Goal: Transaction & Acquisition: Purchase product/service

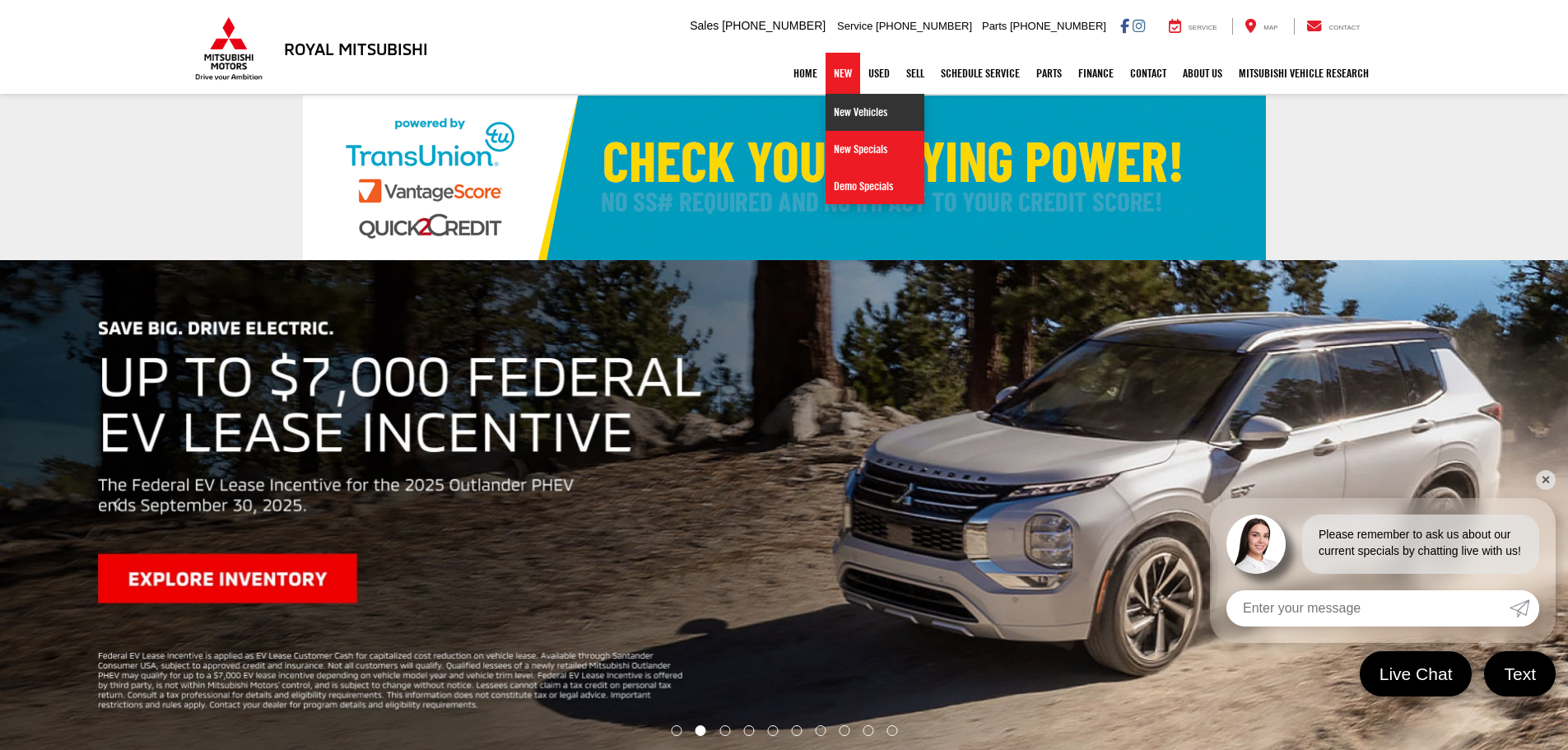
click at [826, 122] on link "New Vehicles" at bounding box center [875, 113] width 99 height 37
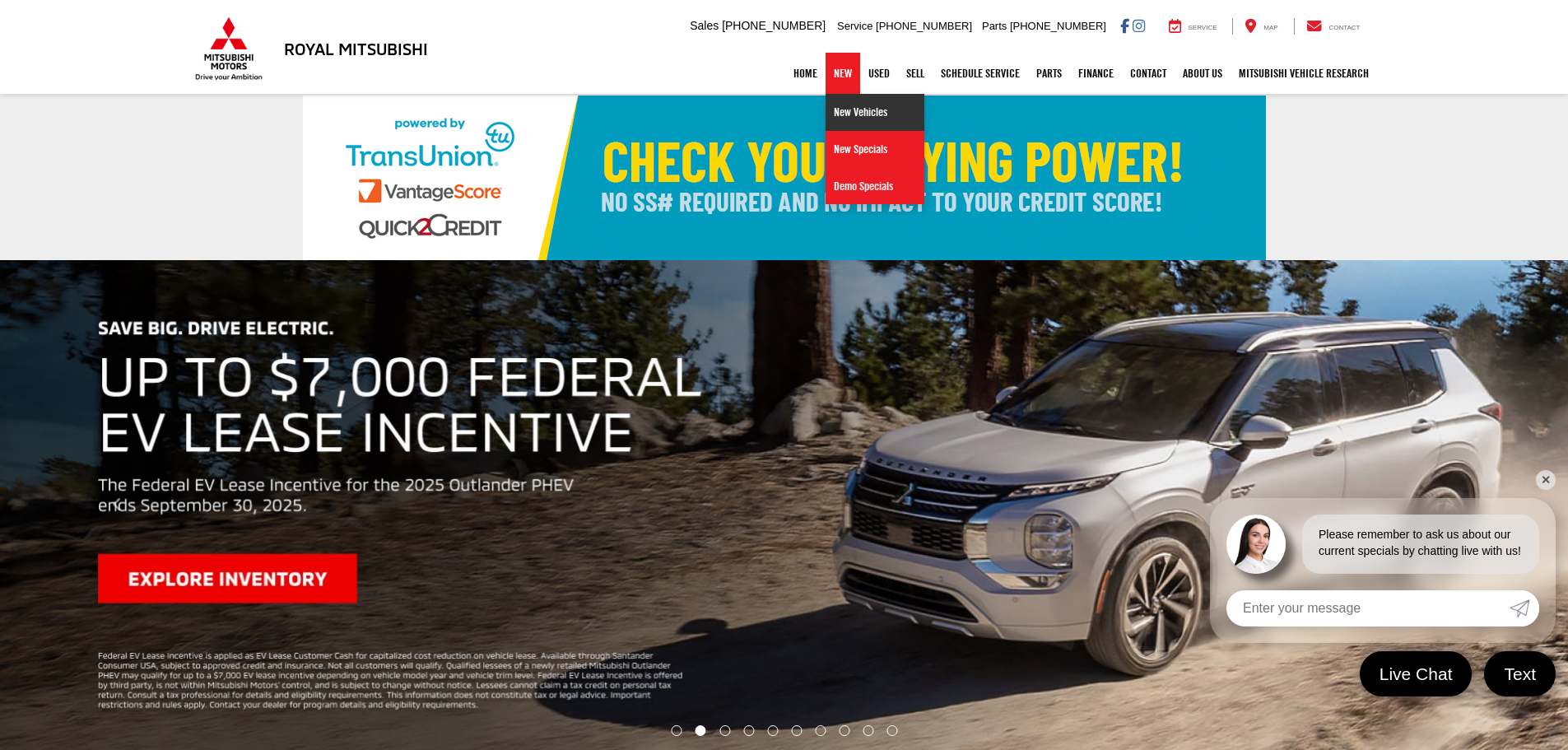
click at [826, 109] on link "New Vehicles" at bounding box center [875, 113] width 99 height 37
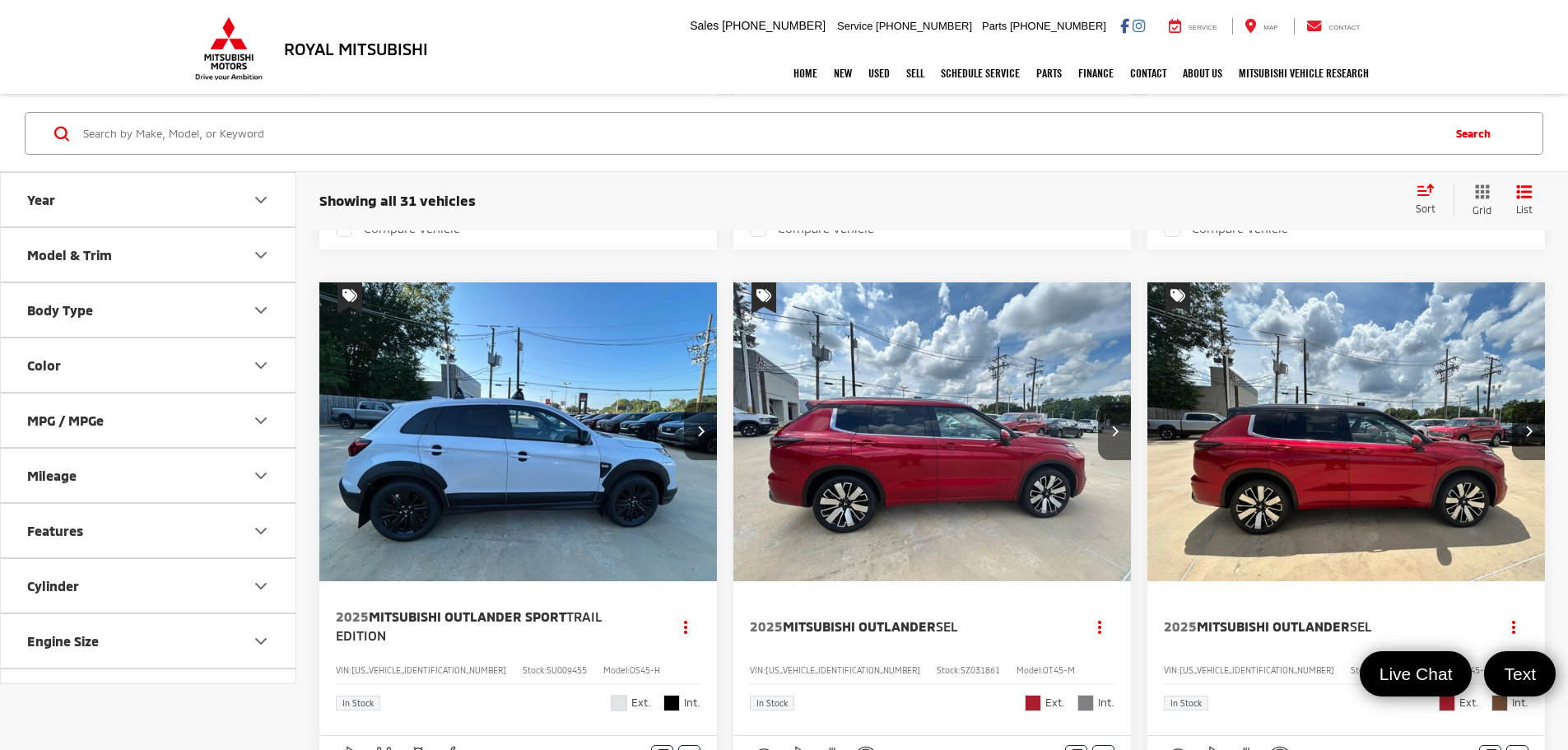
scroll to position [1709, 0]
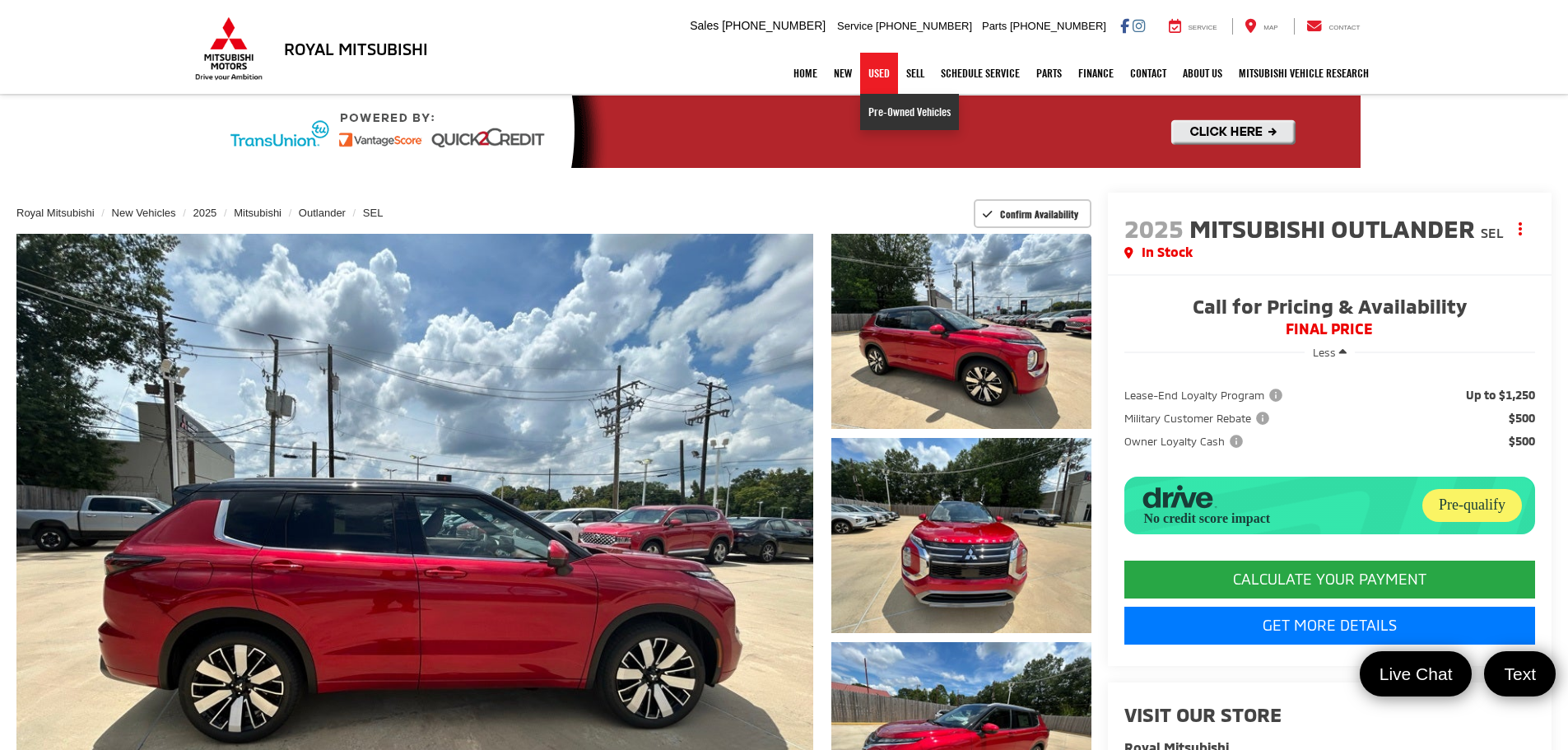
click at [875, 103] on link "Pre-Owned Vehicles" at bounding box center [909, 112] width 99 height 36
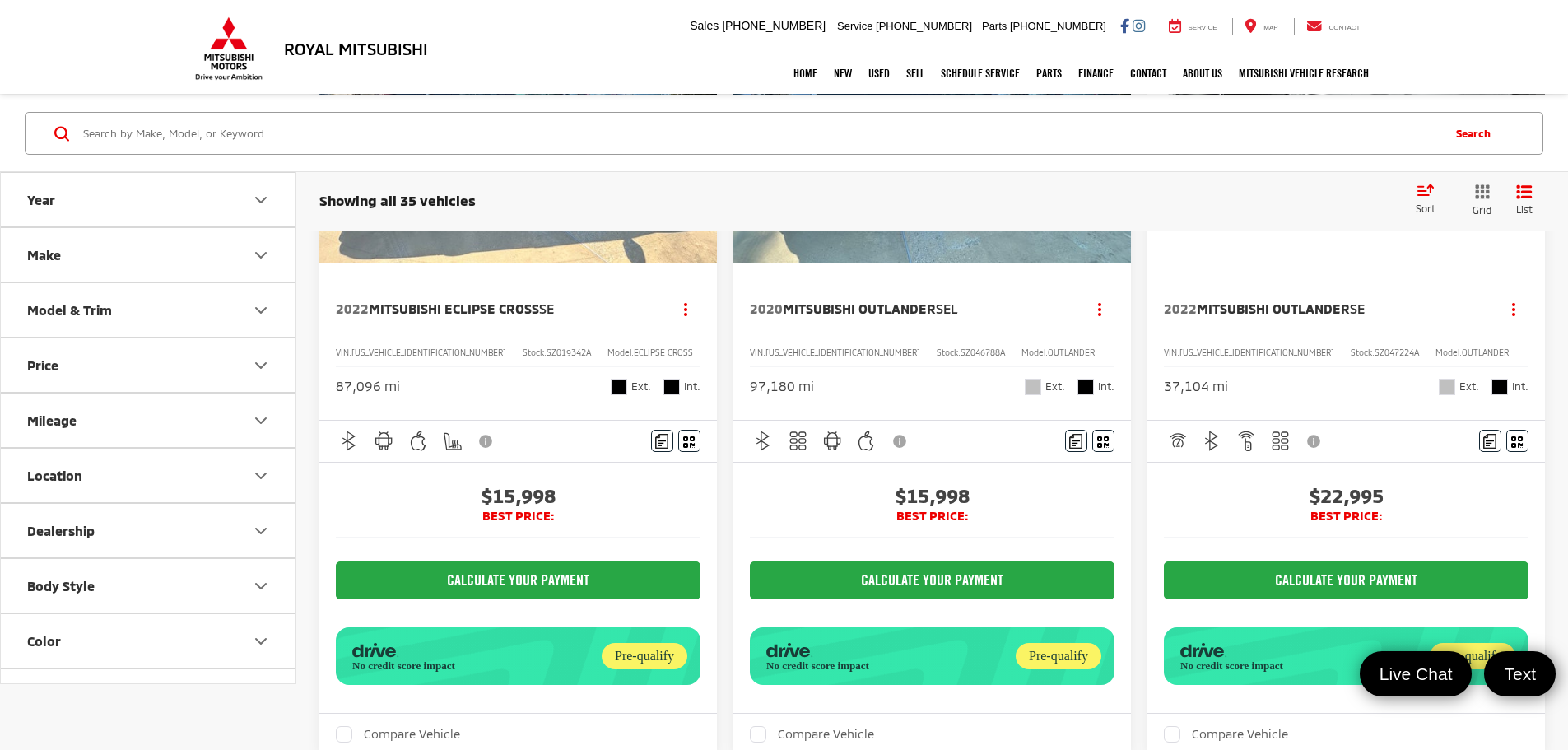
scroll to position [329, 0]
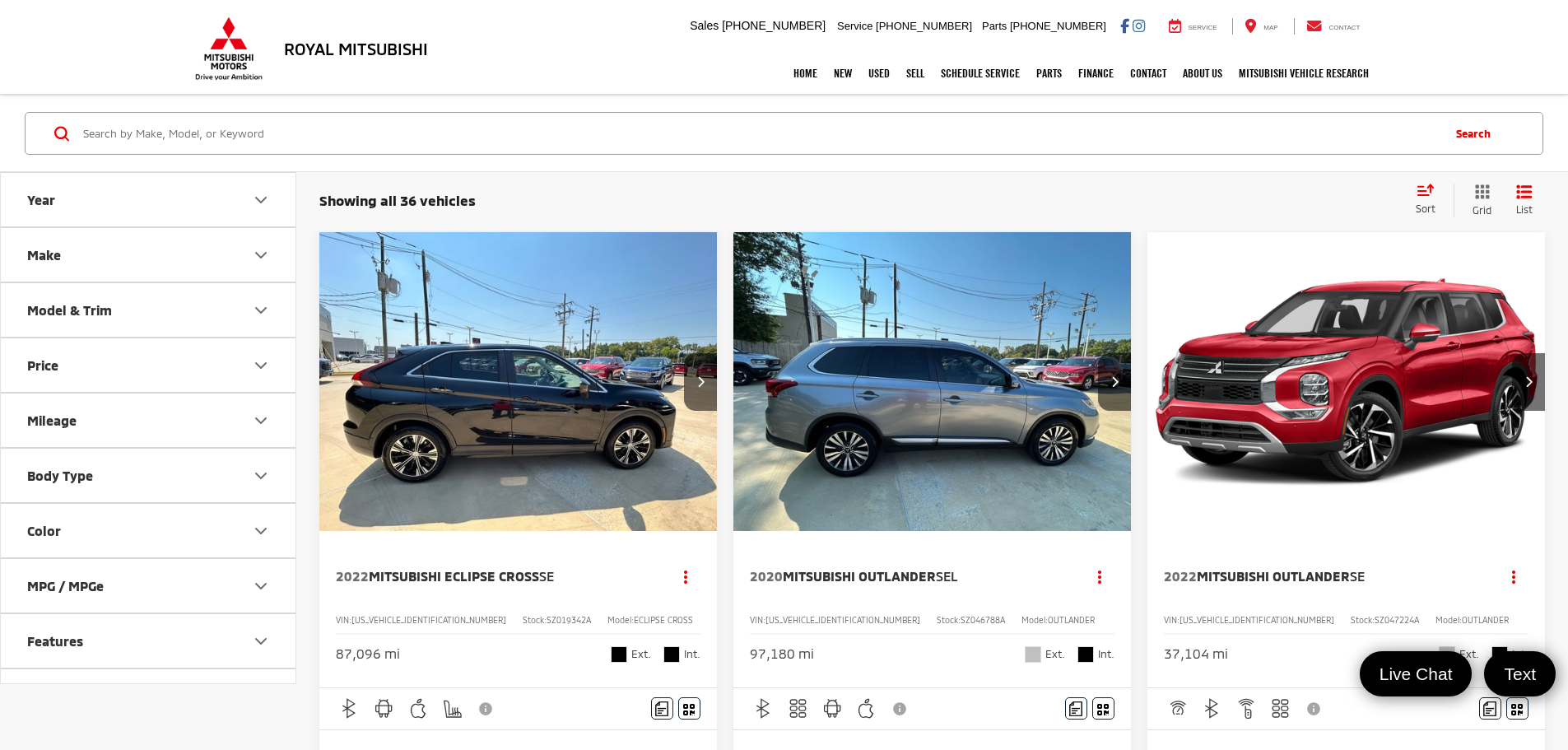
click at [733, 355] on img "2020 Mitsubishi Outlander SEL 0" at bounding box center [932, 382] width 400 height 300
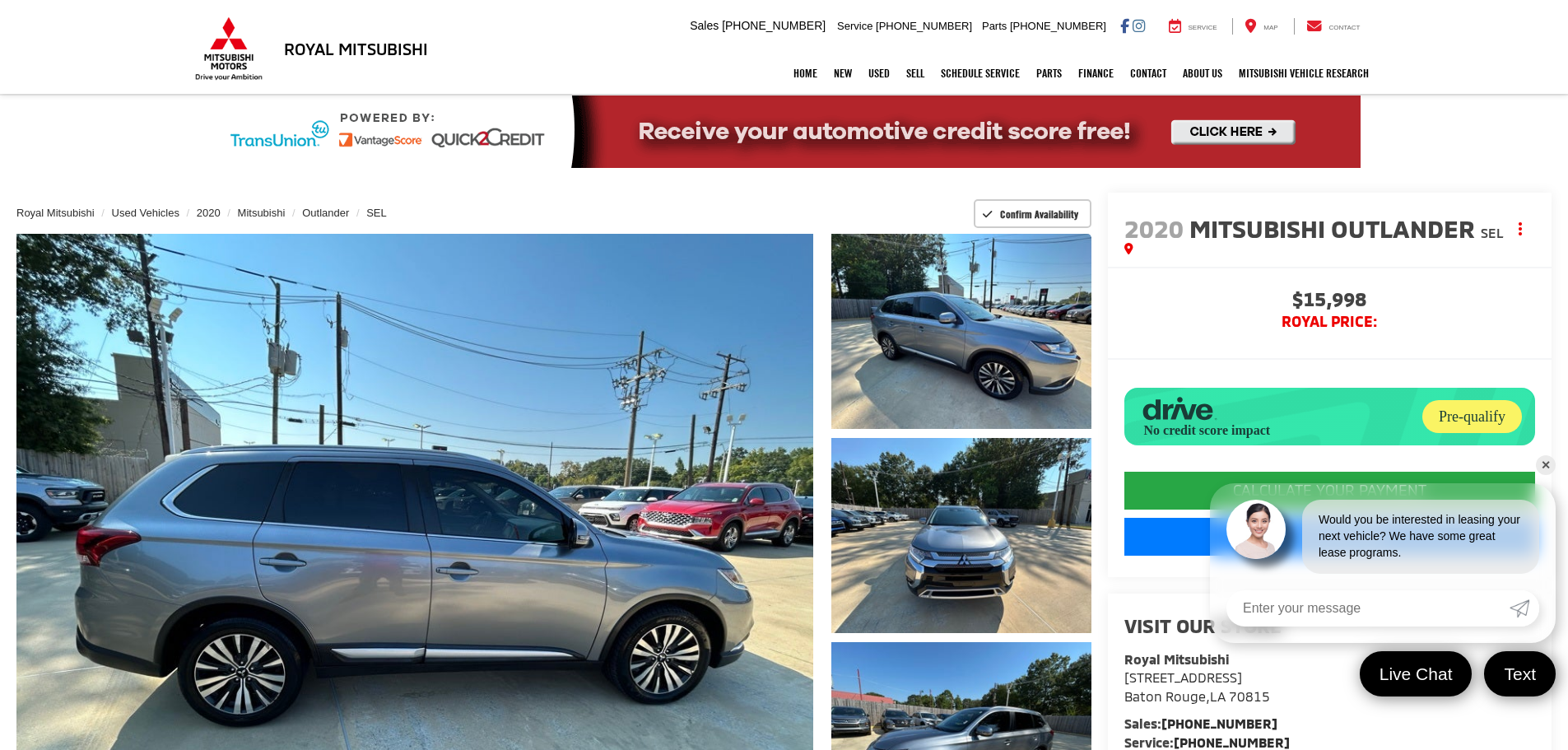
click at [1543, 462] on link "✕" at bounding box center [1546, 465] width 20 height 20
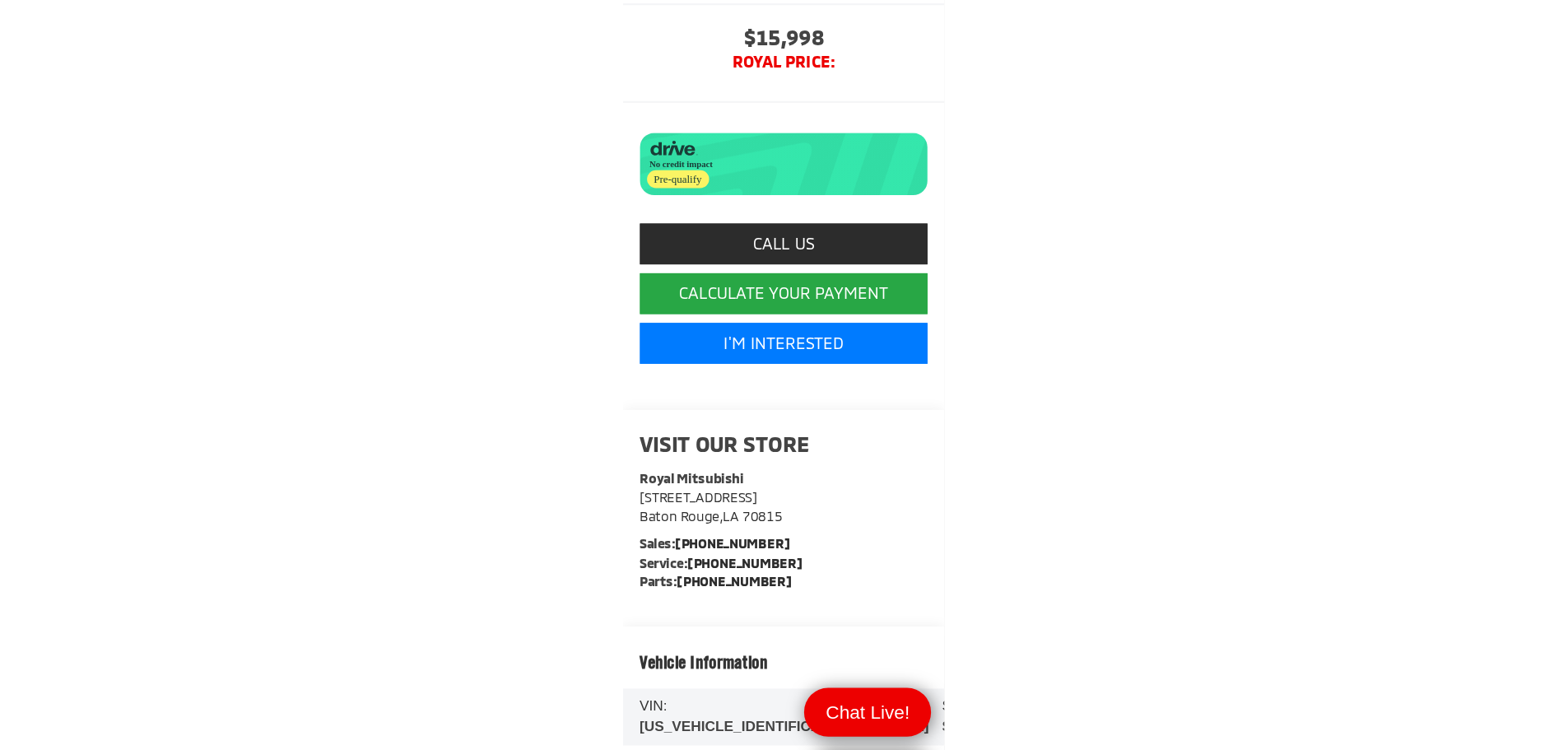
scroll to position [576, 0]
